Goal: Information Seeking & Learning: Learn about a topic

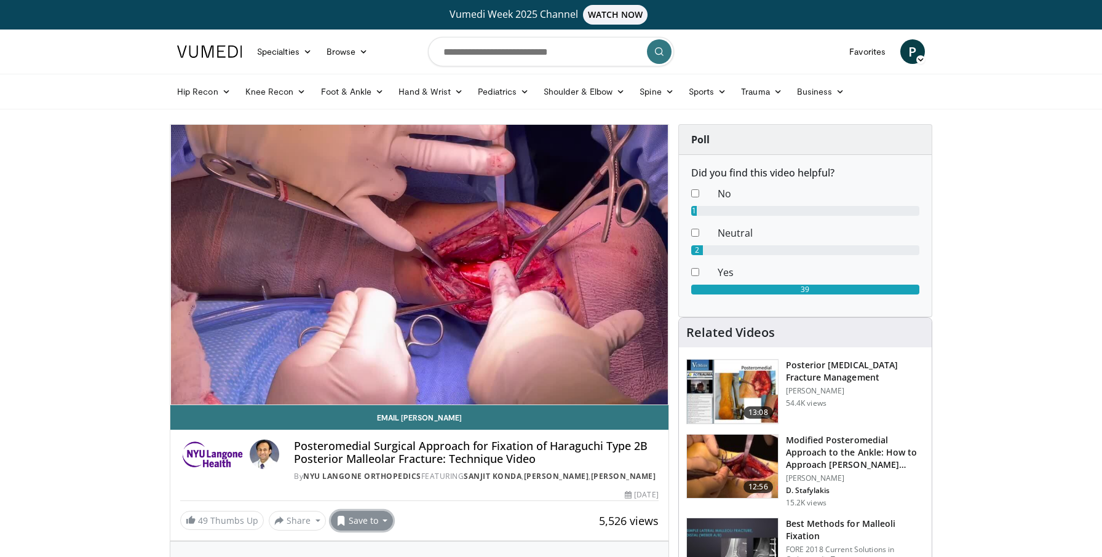
click at [383, 519] on button "Save to" at bounding box center [362, 521] width 63 height 20
click at [490, 55] on input "Search topics, interventions" at bounding box center [551, 52] width 246 height 30
type input "**********"
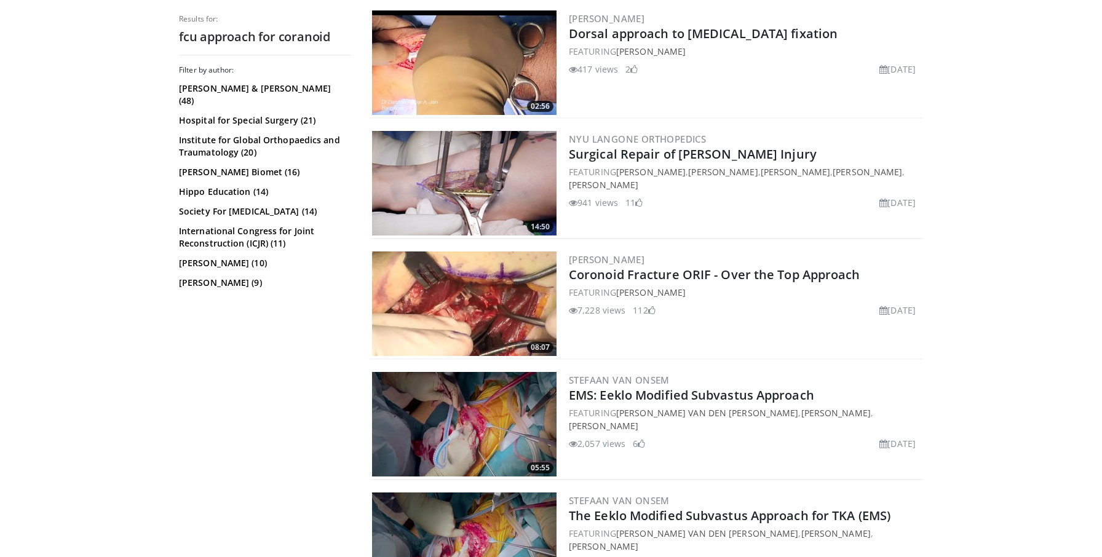
scroll to position [642, 0]
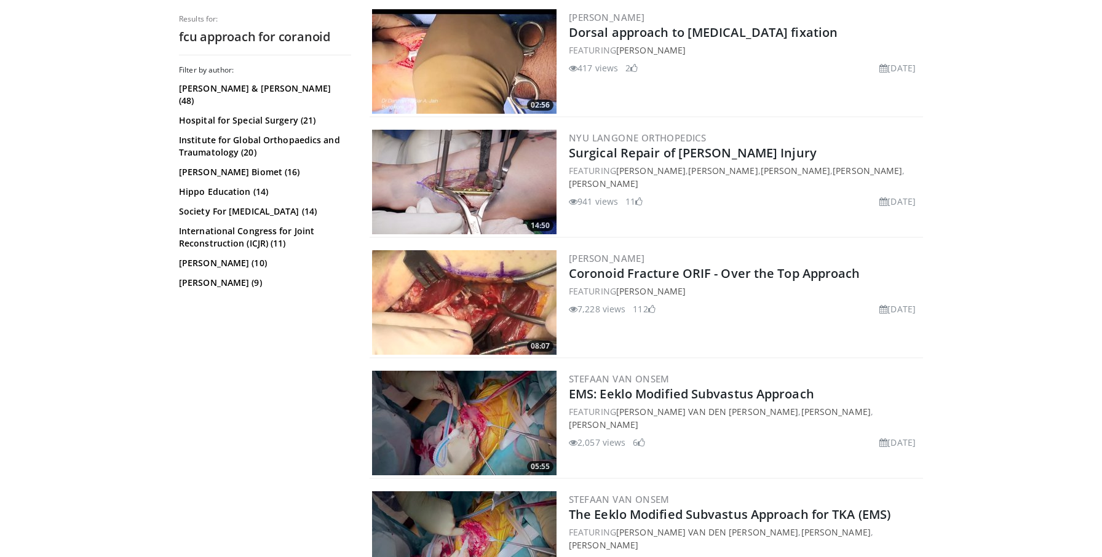
click at [469, 295] on img at bounding box center [464, 302] width 185 height 105
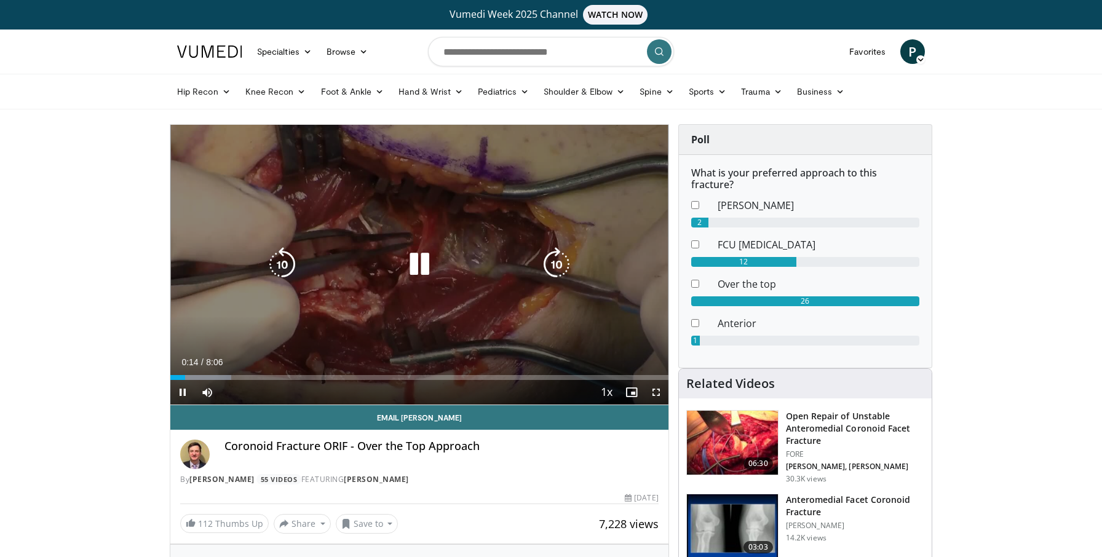
click at [421, 263] on icon "Video Player" at bounding box center [419, 264] width 34 height 34
